Goal: Task Accomplishment & Management: Use online tool/utility

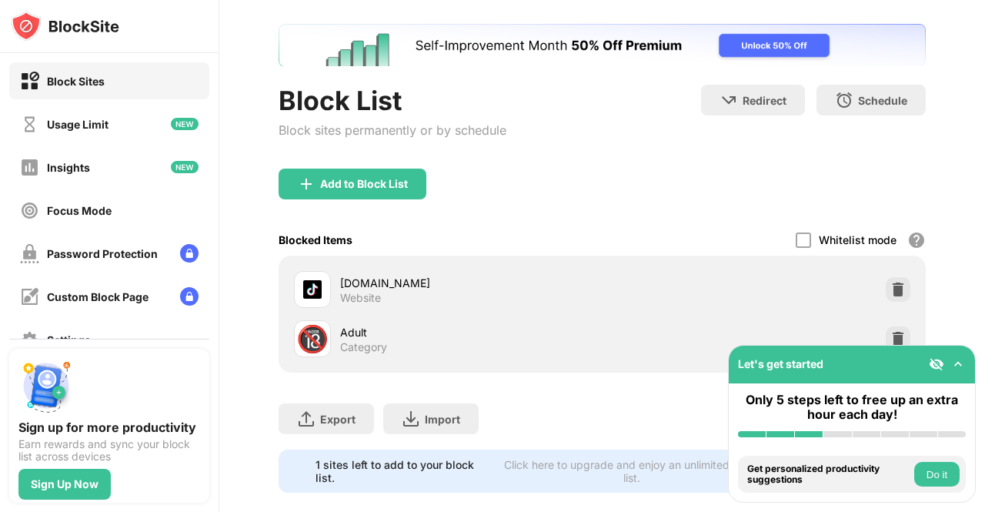
drag, startPoint x: 984, startPoint y: 82, endPoint x: 965, endPoint y: 128, distance: 49.3
click at [978, 139] on div "Login Block List Block sites permanently or by schedule Redirect Choose a site …" at bounding box center [602, 256] width 766 height 512
click at [890, 294] on img at bounding box center [897, 288] width 15 height 15
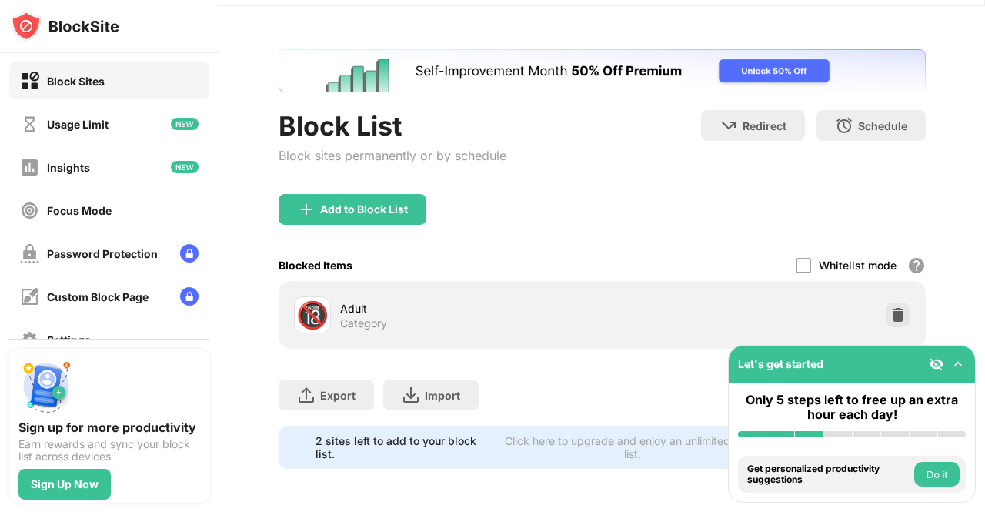
drag, startPoint x: 560, startPoint y: 11, endPoint x: 629, endPoint y: 172, distance: 174.8
click at [629, 172] on div "Block List Block sites permanently or by schedule Redirect Choose a site to be …" at bounding box center [602, 152] width 647 height 84
click at [380, 203] on div "Add to Block List" at bounding box center [364, 209] width 88 height 12
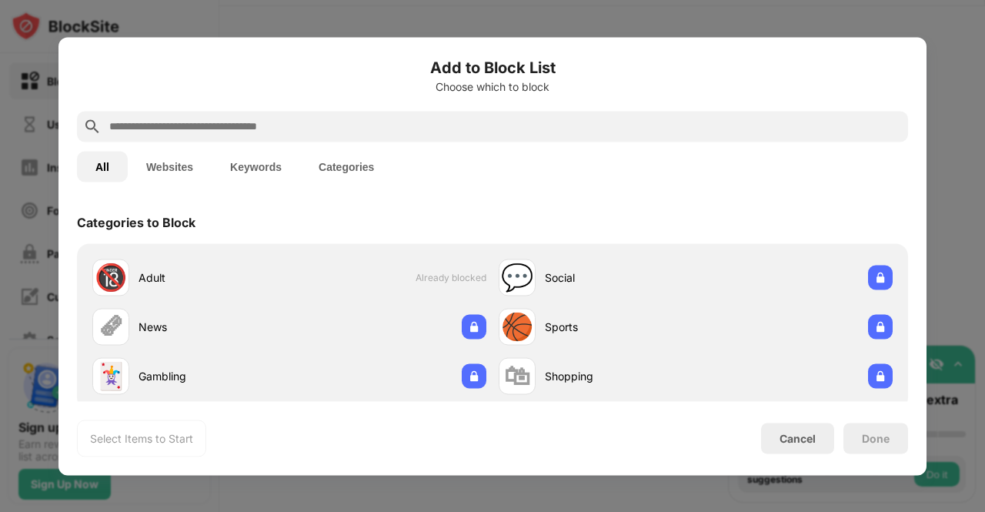
click at [377, 131] on input "text" at bounding box center [505, 126] width 794 height 18
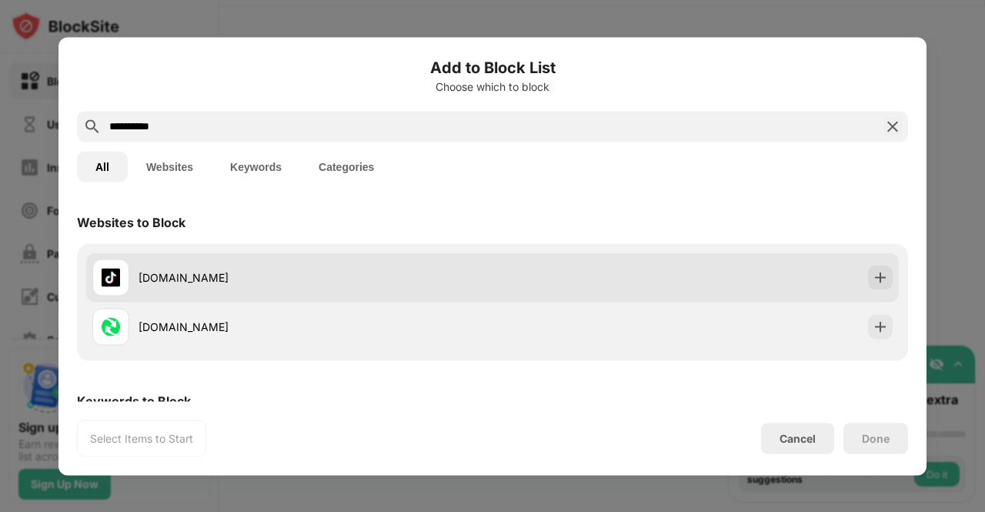
type input "**********"
click at [875, 264] on div "[DOMAIN_NAME]" at bounding box center [492, 276] width 813 height 49
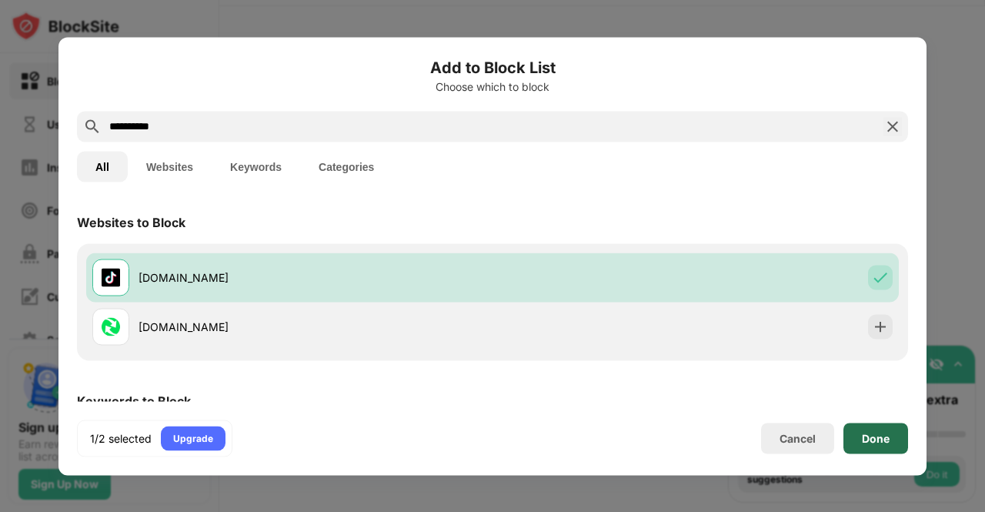
click at [874, 429] on div "Done" at bounding box center [875, 437] width 65 height 31
